Goal: Task Accomplishment & Management: Use online tool/utility

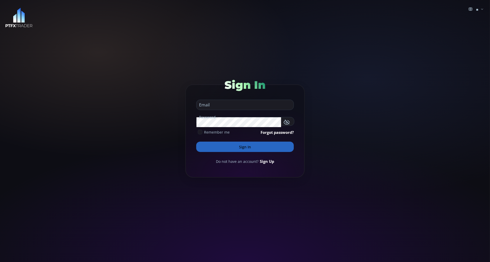
type input "**********"
click at [204, 145] on button "Sign In" at bounding box center [245, 147] width 98 height 10
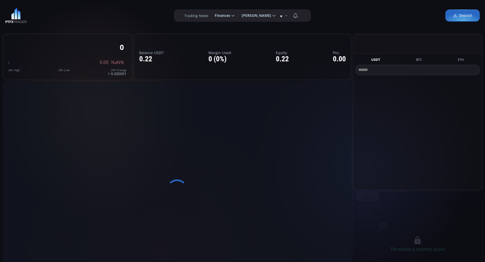
click at [204, 145] on div at bounding box center [177, 190] width 349 height 217
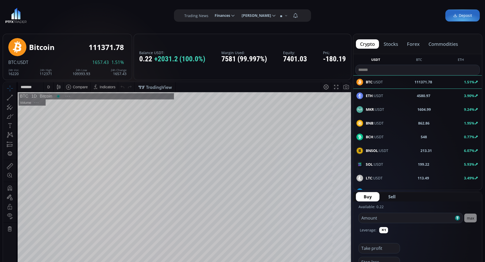
scroll to position [70, 0]
click at [441, 44] on button "commodities" at bounding box center [444, 43] width 38 height 9
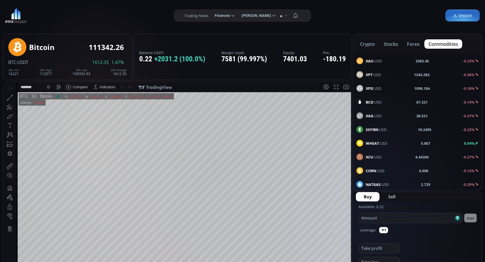
click at [368, 101] on b "BCO" at bounding box center [370, 102] width 8 height 5
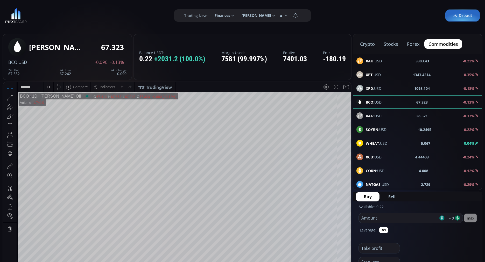
click at [368, 101] on div "crypto stocks forex commodities XAU :USD 3383.43 -0.22% XPT :USD 1343.4314 -0.3…" at bounding box center [418, 112] width 130 height 157
click at [368, 101] on div "crypto stocks forex commodities XAU :USD 3383.55 -0.21% XPT :USD 1343.4314 -0.3…" at bounding box center [418, 112] width 130 height 157
